Goal: Information Seeking & Learning: Check status

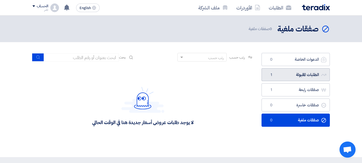
click at [299, 74] on link "الطلبات المقبولة الطلبات المقبولة 1" at bounding box center [295, 74] width 68 height 13
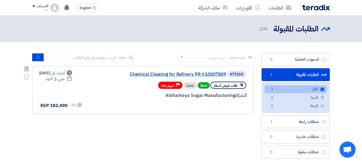
click at [201, 74] on link "Chemical Cleaning for Refinery PR #10007809" at bounding box center [172, 74] width 107 height 5
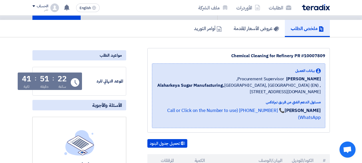
scroll to position [33, 0]
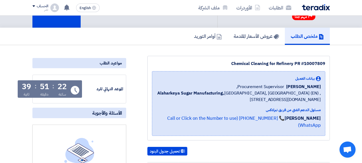
drag, startPoint x: 361, startPoint y: 44, endPoint x: 361, endPoint y: 40, distance: 4.0
click at [361, 40] on div "ملخص الطلب عروض الأسعار المقدمة أوامر التوريد" at bounding box center [181, 36] width 362 height 17
click at [255, 37] on h5 "عروض الأسعار المقدمة" at bounding box center [256, 36] width 45 height 6
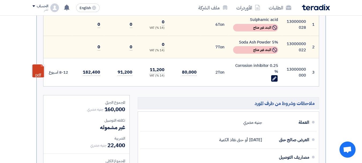
scroll to position [213, 0]
